Goal: Task Accomplishment & Management: Use online tool/utility

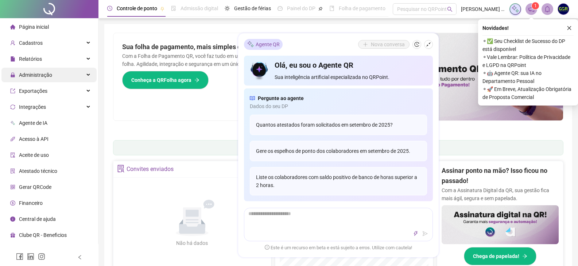
click at [40, 76] on span "Administração" at bounding box center [35, 75] width 33 height 6
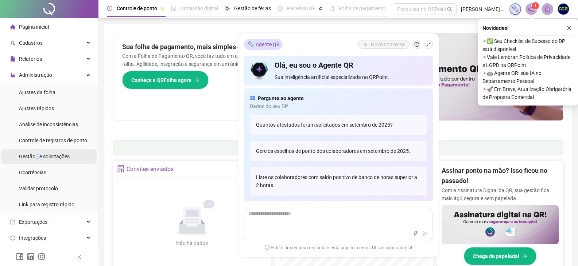
click at [38, 156] on span "Gestão de solicitações" at bounding box center [44, 157] width 51 height 6
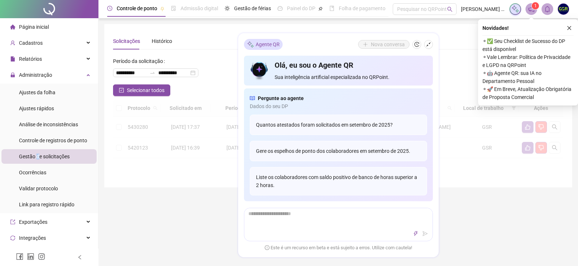
click at [428, 44] on icon "shrink" at bounding box center [428, 44] width 5 height 5
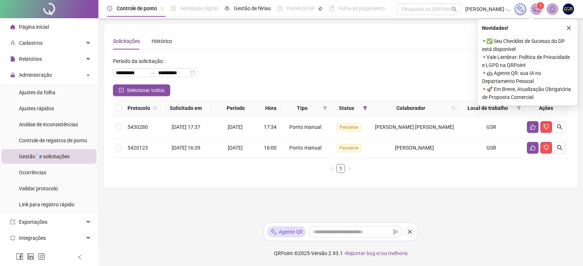
drag, startPoint x: 534, startPoint y: 127, endPoint x: 381, endPoint y: 78, distance: 160.4
click at [409, 77] on div "**********" at bounding box center [341, 117] width 456 height 124
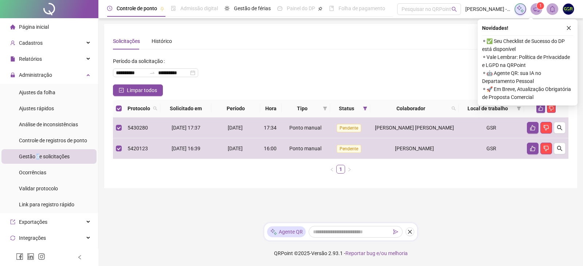
click at [567, 28] on icon "close" at bounding box center [568, 28] width 5 height 5
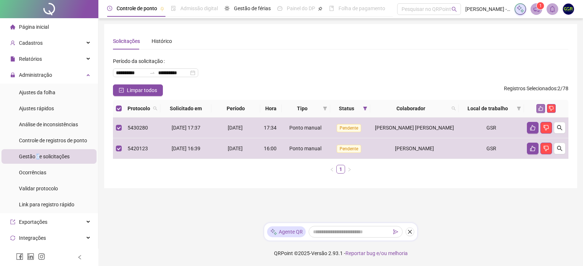
click at [542, 110] on icon "like" at bounding box center [540, 108] width 5 height 5
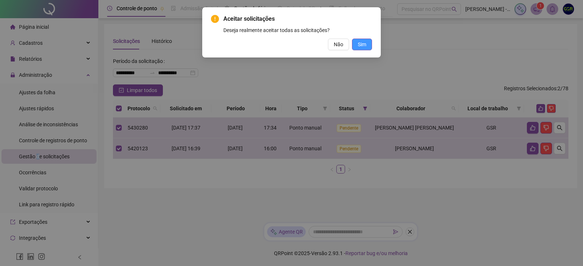
click at [366, 43] on button "Sim" at bounding box center [362, 45] width 20 height 12
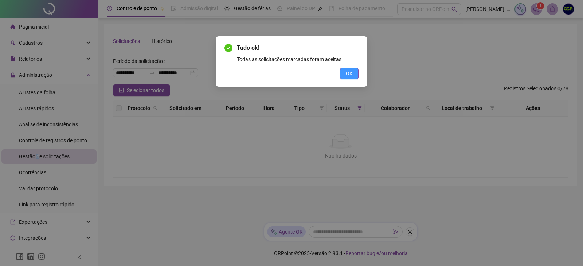
click at [355, 71] on button "OK" at bounding box center [349, 74] width 19 height 12
